Goal: Navigation & Orientation: Find specific page/section

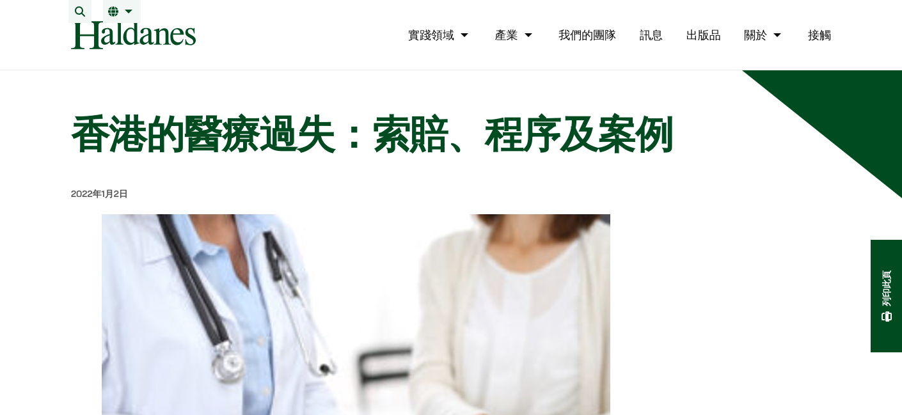
click at [588, 42] on font "我們的團隊" at bounding box center [587, 35] width 58 height 15
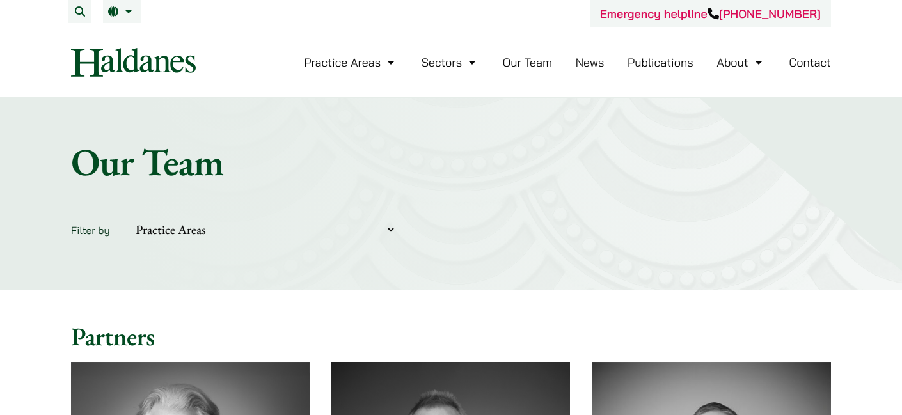
click at [509, 68] on link "Our Team" at bounding box center [527, 62] width 49 height 15
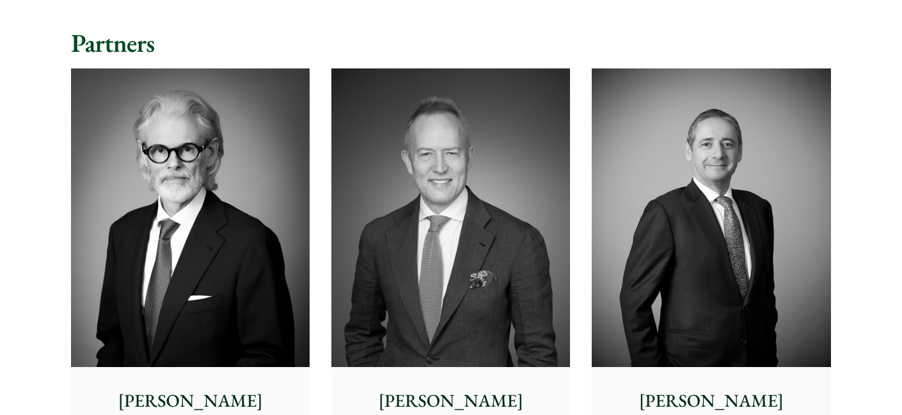
scroll to position [421, 0]
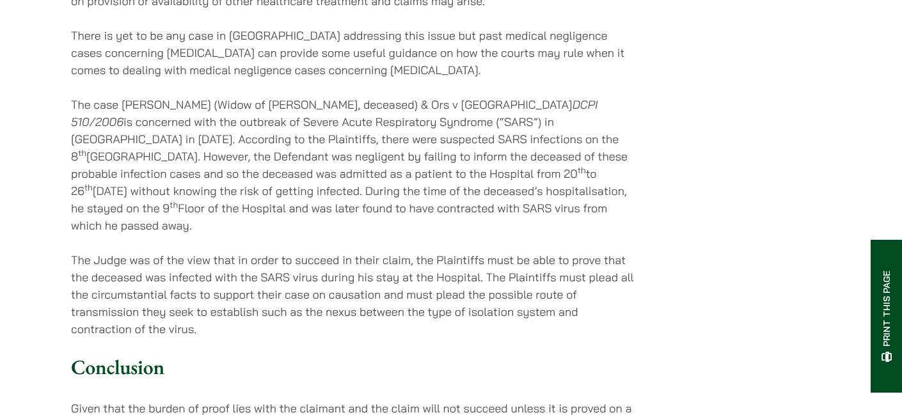
scroll to position [2680, 0]
